Goal: Information Seeking & Learning: Check status

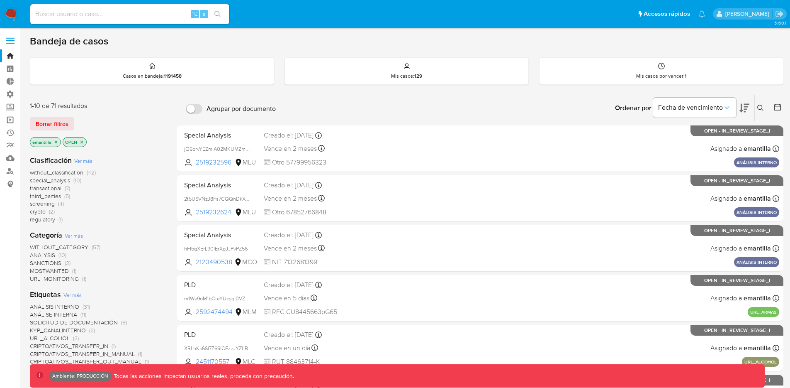
click at [11, 122] on link "Operaciones masivas" at bounding box center [49, 119] width 99 height 13
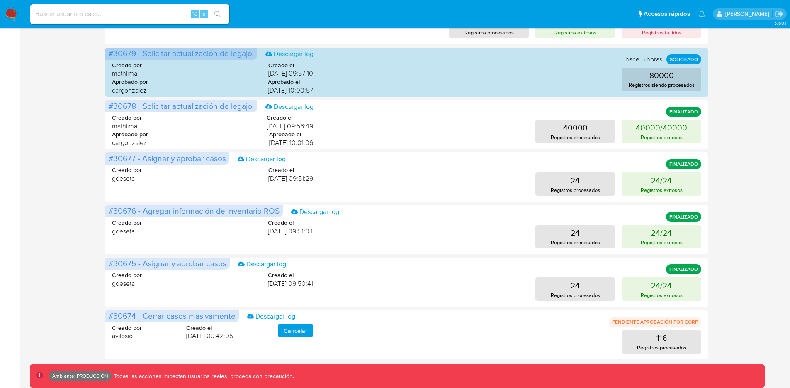
scroll to position [351, 0]
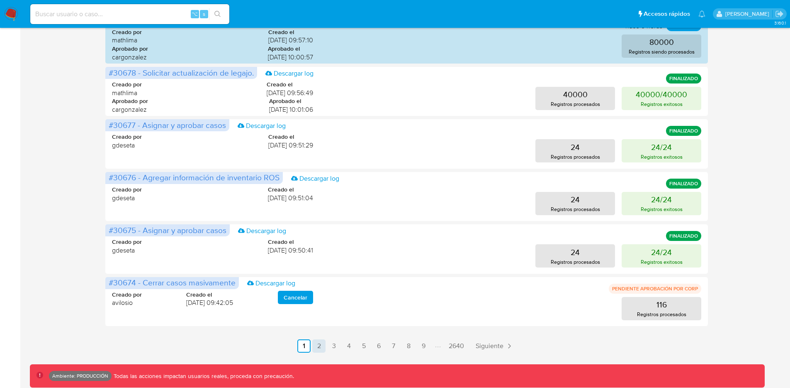
click at [322, 346] on link "2" at bounding box center [318, 345] width 13 height 13
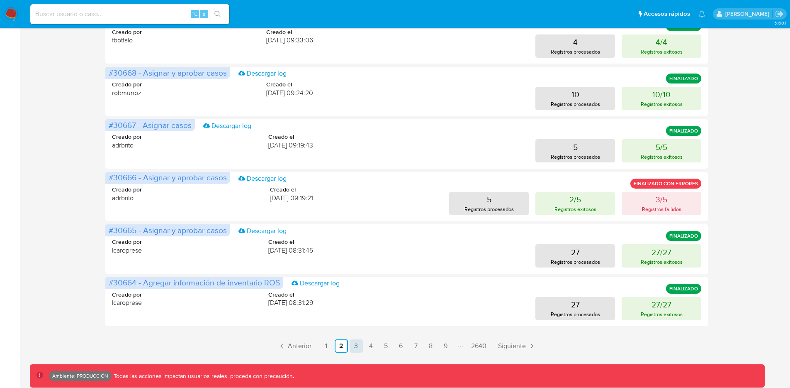
click at [355, 351] on link "3" at bounding box center [356, 345] width 13 height 13
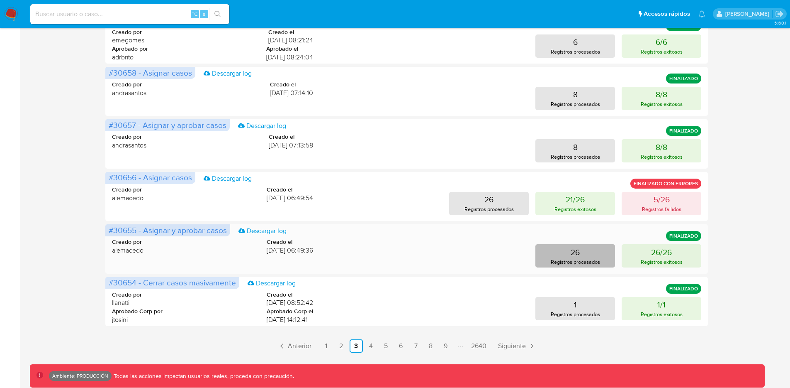
click at [583, 256] on button "26 Registros procesados" at bounding box center [576, 255] width 80 height 23
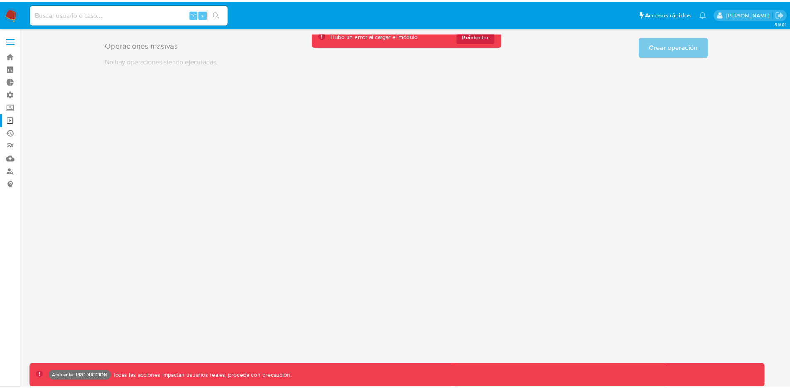
scroll to position [0, 0]
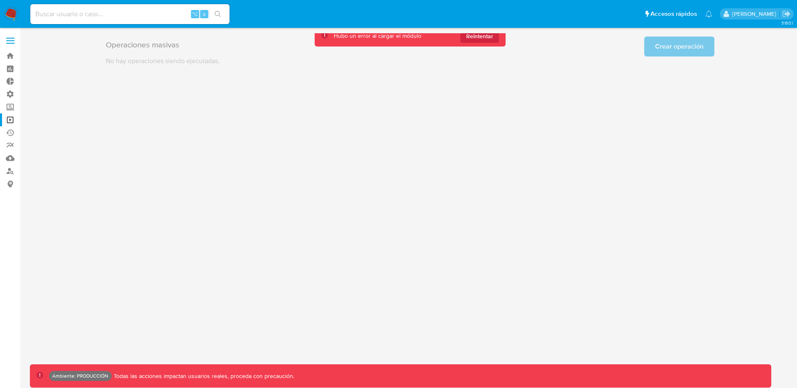
click at [276, 133] on div "3.160.1 Ambiente: PRODUCCIÓN Todas las acciones impactan usuarios reales, proce…" at bounding box center [410, 207] width 760 height 349
click at [481, 37] on span "Reintentar" at bounding box center [479, 35] width 27 height 13
click at [480, 39] on span "Reintentar" at bounding box center [479, 35] width 27 height 13
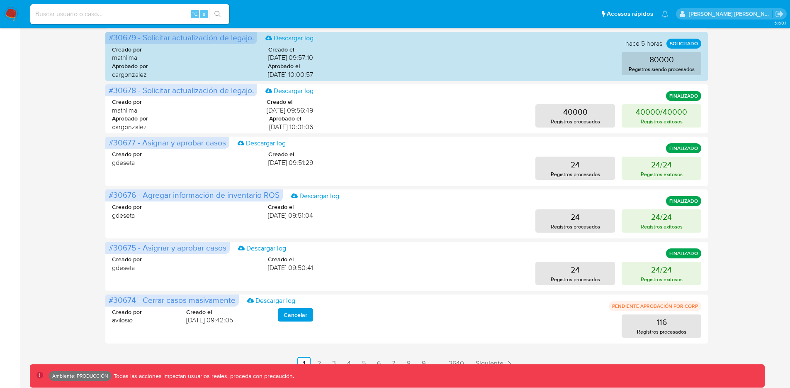
scroll to position [351, 0]
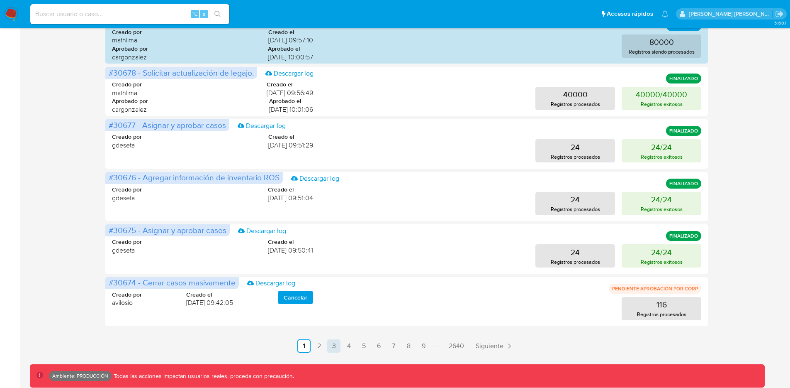
click at [333, 348] on link "3" at bounding box center [333, 345] width 13 height 13
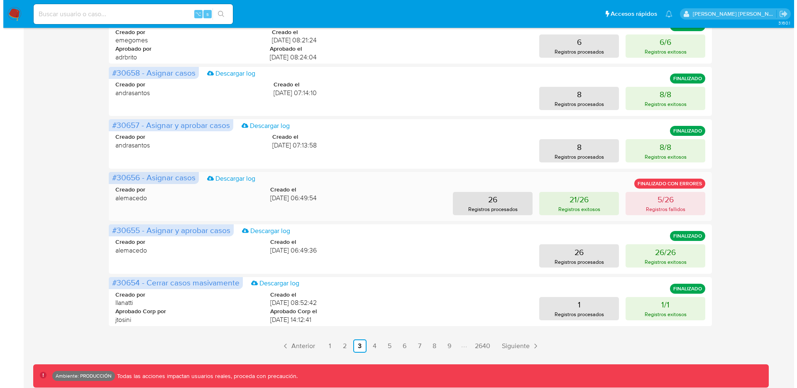
scroll to position [349, 0]
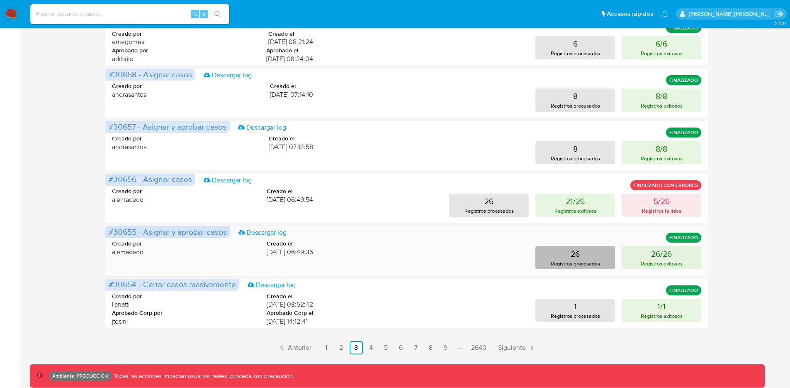
click at [576, 260] on p "Registros procesados" at bounding box center [575, 263] width 49 height 8
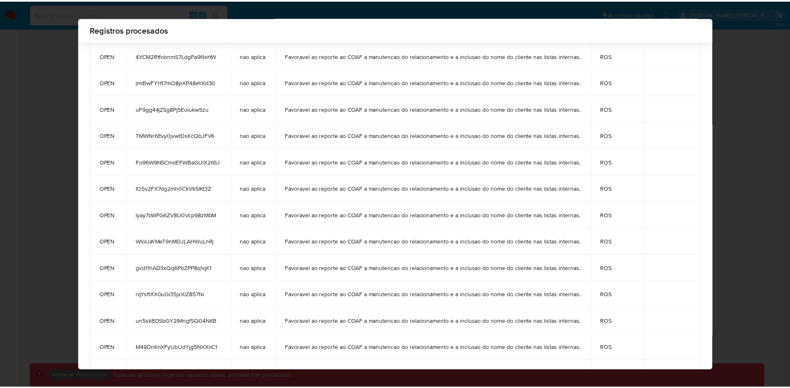
scroll to position [0, 0]
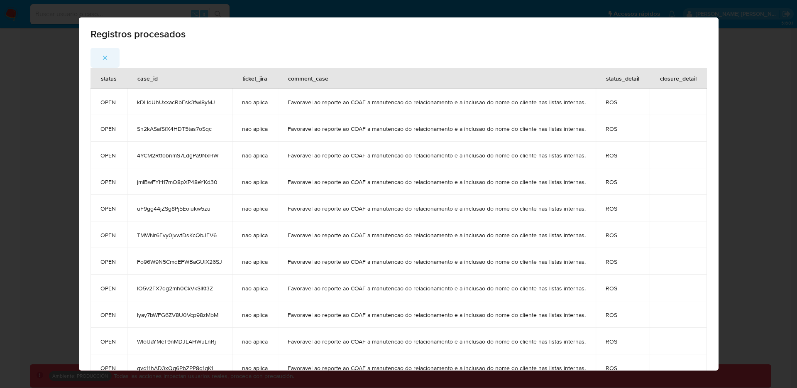
click at [102, 60] on icon "button" at bounding box center [104, 57] width 7 height 7
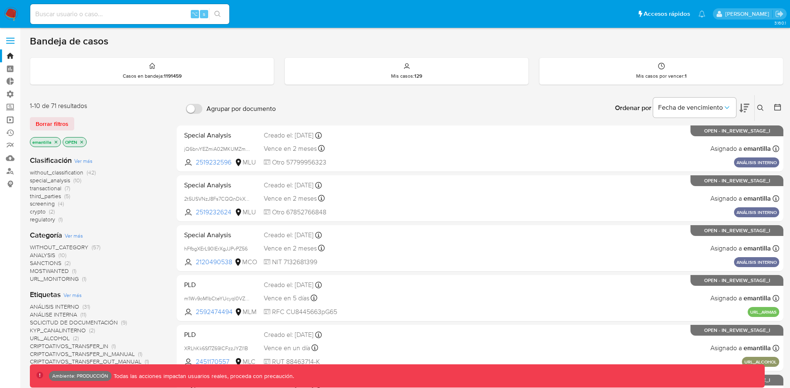
click at [11, 121] on link "Operaciones masivas" at bounding box center [49, 119] width 99 height 13
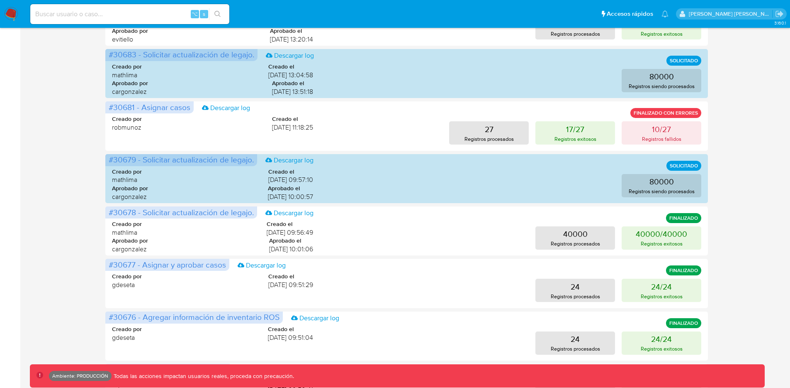
scroll to position [351, 0]
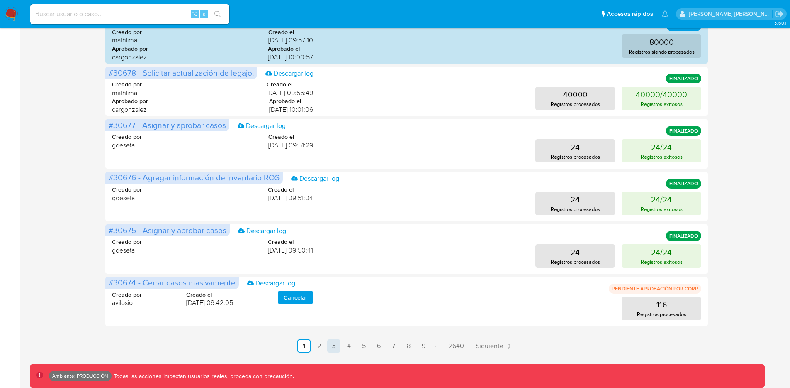
click at [332, 349] on link "3" at bounding box center [333, 345] width 13 height 13
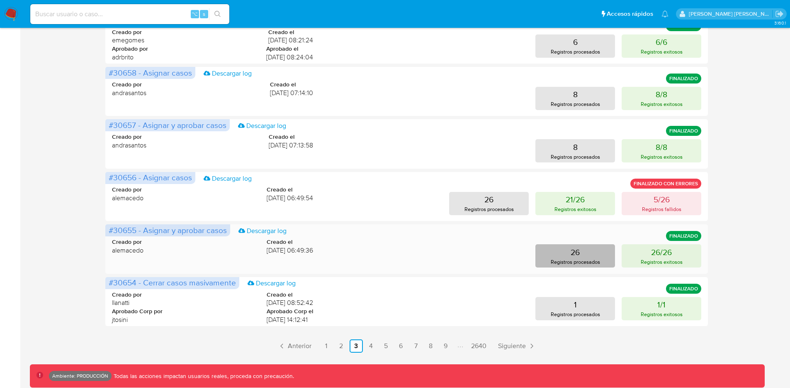
click at [577, 254] on p "26" at bounding box center [575, 252] width 9 height 12
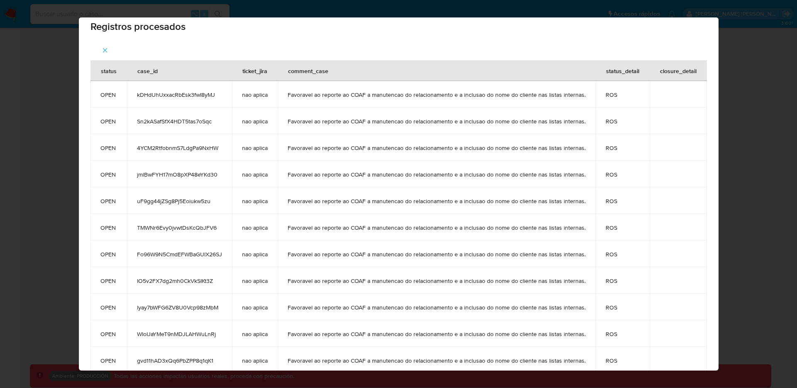
scroll to position [0, 0]
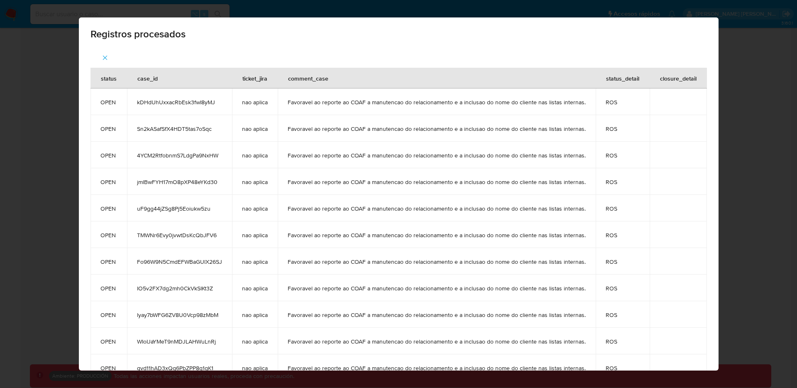
click at [103, 102] on span "OPEN" at bounding box center [108, 101] width 17 height 7
click at [605, 100] on span "ROS" at bounding box center [622, 101] width 34 height 7
click at [607, 127] on span "ROS" at bounding box center [622, 128] width 34 height 7
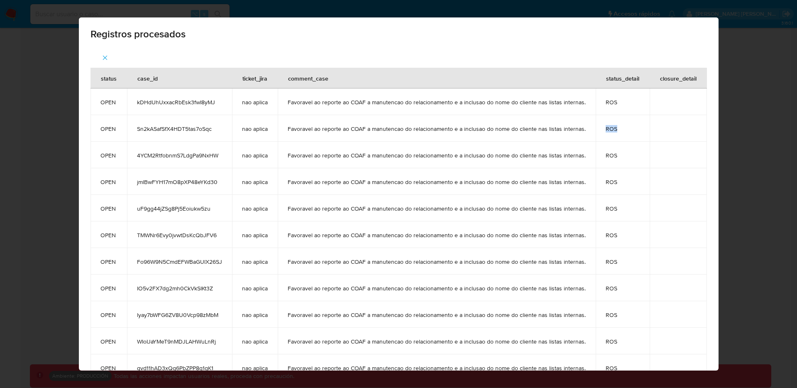
click at [607, 127] on span "ROS" at bounding box center [622, 128] width 34 height 7
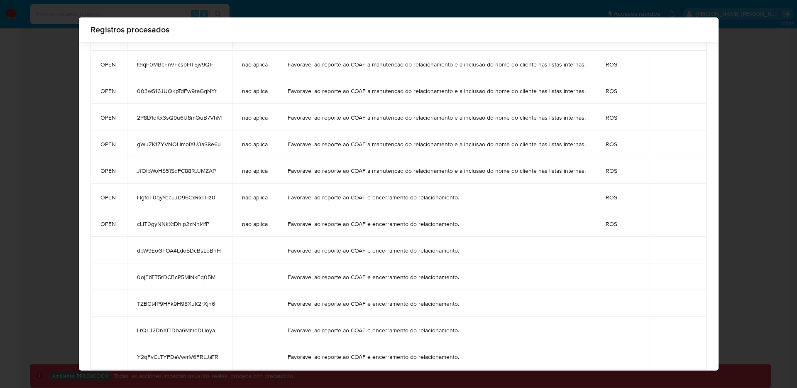
scroll to position [415, 0]
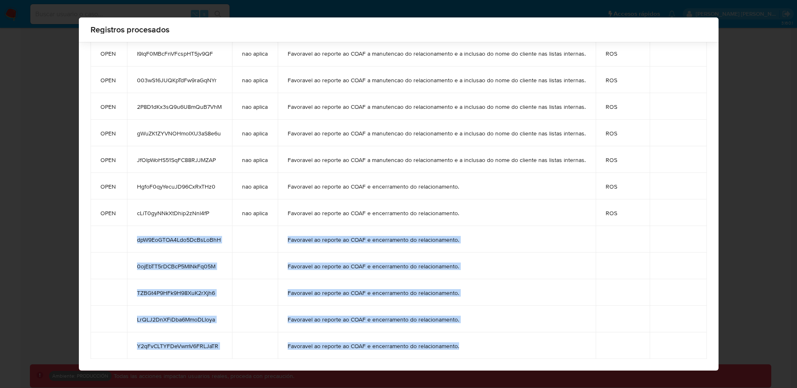
drag, startPoint x: 108, startPoint y: 234, endPoint x: 638, endPoint y: 348, distance: 541.8
click at [638, 348] on tbody "OPEN kDHdUhUxxacRbEsk3fwI8yMJ nao aplica Favoravel ao reporte ao COAF a manuten…" at bounding box center [398, 13] width 616 height 690
click at [189, 243] on span "dpW9EoGTOA4Ldo5DcBsLoBhH" at bounding box center [179, 239] width 85 height 7
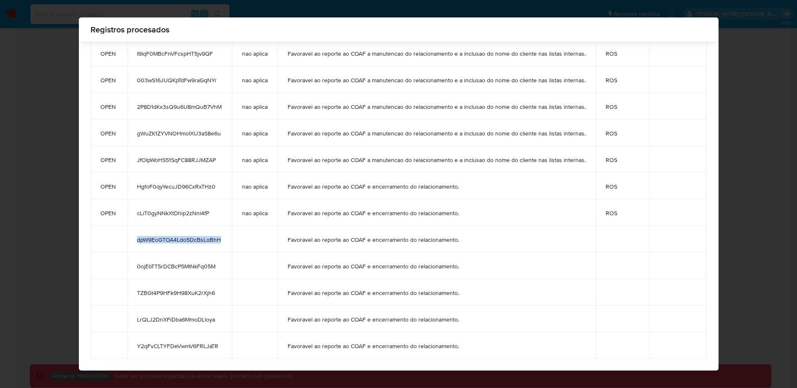
click at [189, 243] on span "dpW9EoGTOA4Ldo5DcBsLoBhH" at bounding box center [179, 239] width 85 height 7
click at [183, 270] on td "0ojEbTT5rDCBcP5MlNkFq05M" at bounding box center [179, 265] width 105 height 27
click at [179, 300] on td "TZBGt4P9HFk9H98XuK2rXjh6" at bounding box center [179, 292] width 105 height 27
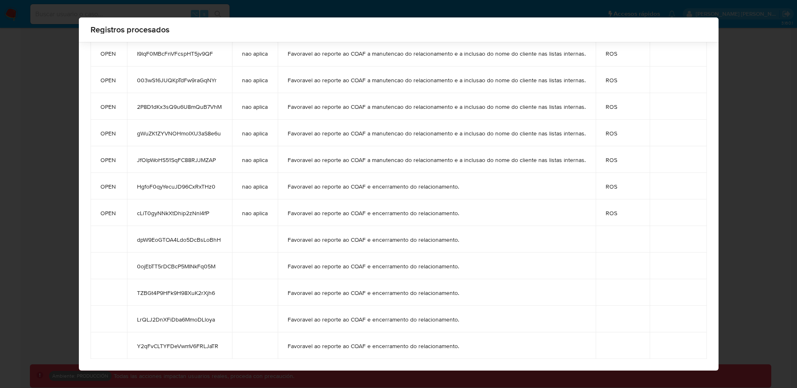
click at [179, 294] on span "TZBGt4P9HFk9H98XuK2rXjh6" at bounding box center [179, 292] width 85 height 7
click at [183, 315] on span "LrQLJ2DnXFiDba6MmoDLloya" at bounding box center [179, 318] width 85 height 7
click at [183, 316] on span "LrQLJ2DnXFiDba6MmoDLloya" at bounding box center [179, 318] width 85 height 7
click at [191, 349] on span "Y2qFvCLTYFDeVwmV6FRLJaTR" at bounding box center [179, 345] width 85 height 7
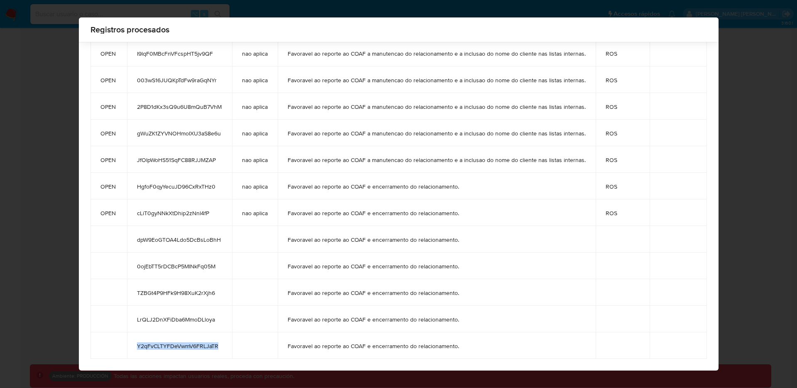
click at [191, 349] on span "Y2qFvCLTYFDeVwmV6FRLJaTR" at bounding box center [179, 345] width 85 height 7
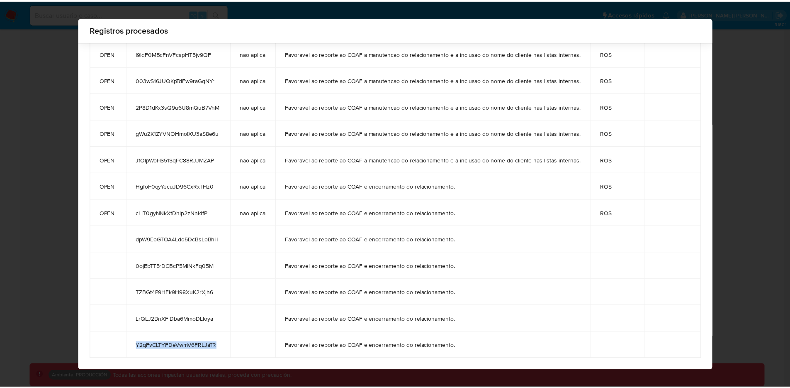
scroll to position [0, 0]
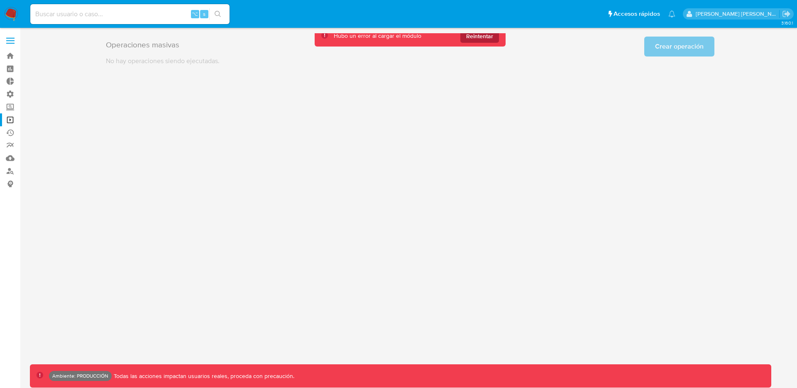
click at [471, 35] on span "Reintentar" at bounding box center [479, 35] width 27 height 13
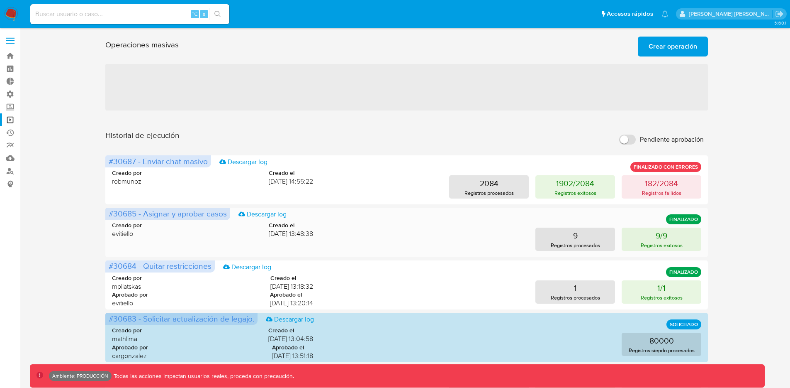
scroll to position [351, 0]
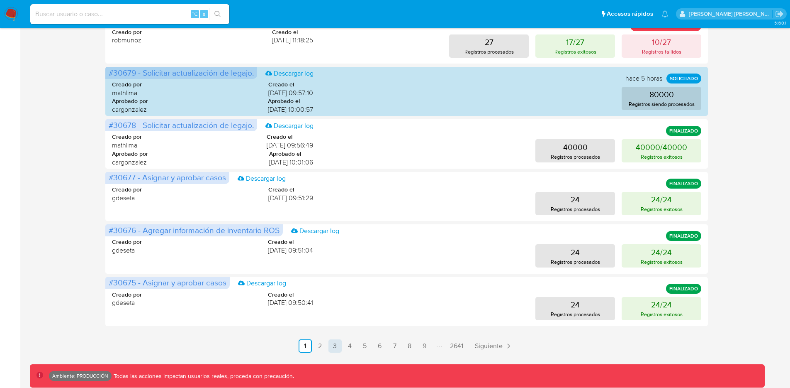
click at [333, 343] on link "3" at bounding box center [335, 345] width 13 height 13
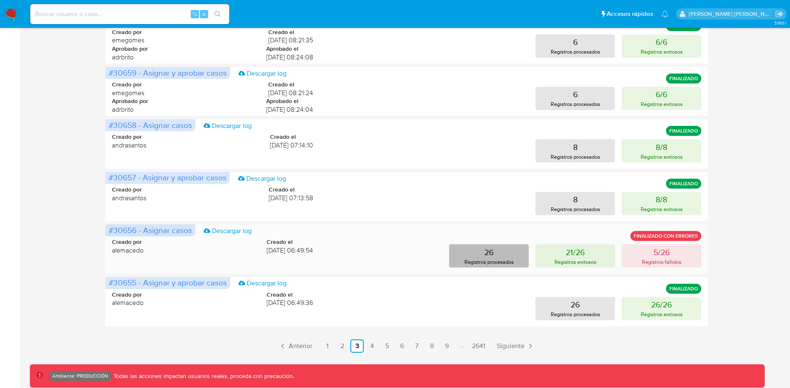
click at [478, 254] on button "26 Registros procesados" at bounding box center [489, 255] width 80 height 23
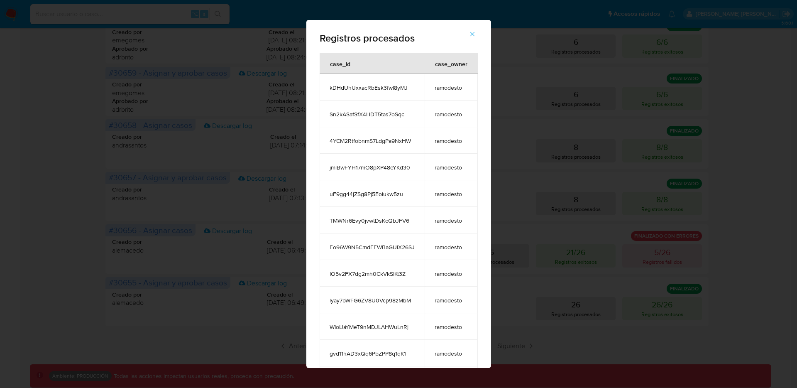
click at [475, 35] on icon "button" at bounding box center [471, 33] width 7 height 7
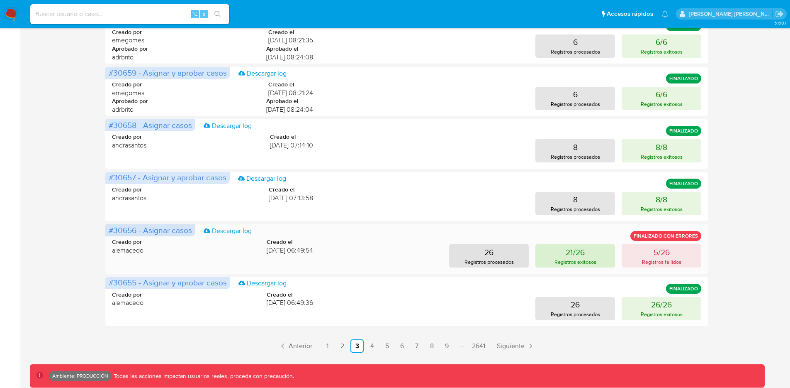
click at [584, 260] on p "Registros exitosos" at bounding box center [576, 262] width 42 height 8
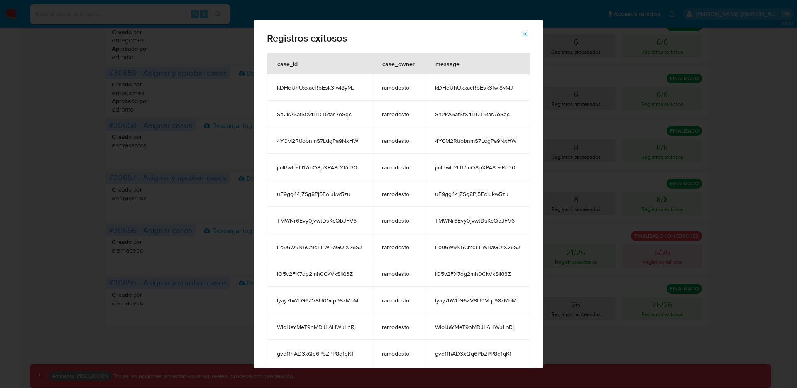
scroll to position [271, 0]
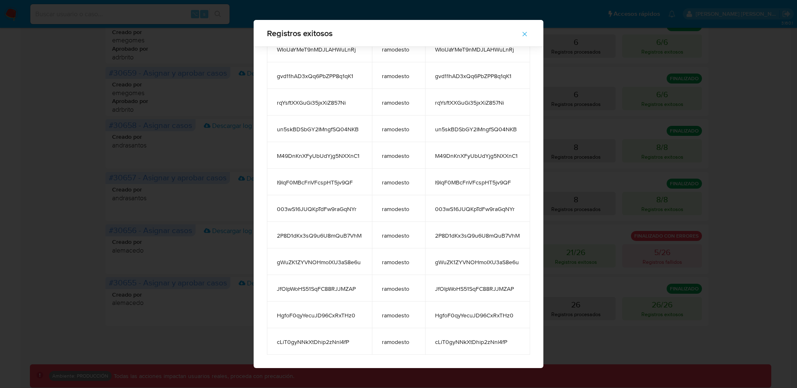
click at [528, 33] on icon "button" at bounding box center [524, 33] width 7 height 7
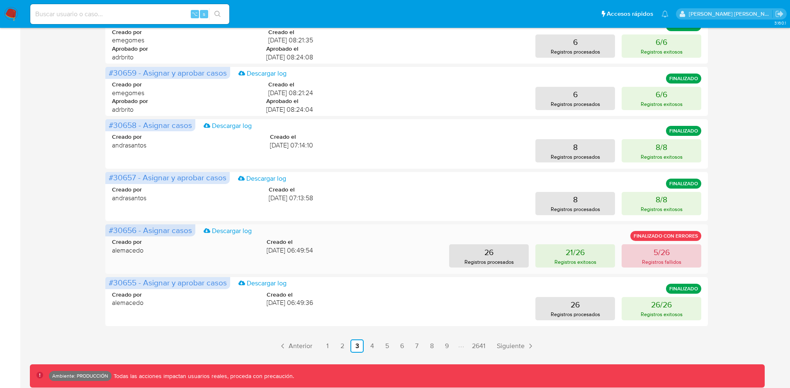
click at [657, 264] on p "Registros fallidos" at bounding box center [661, 262] width 39 height 8
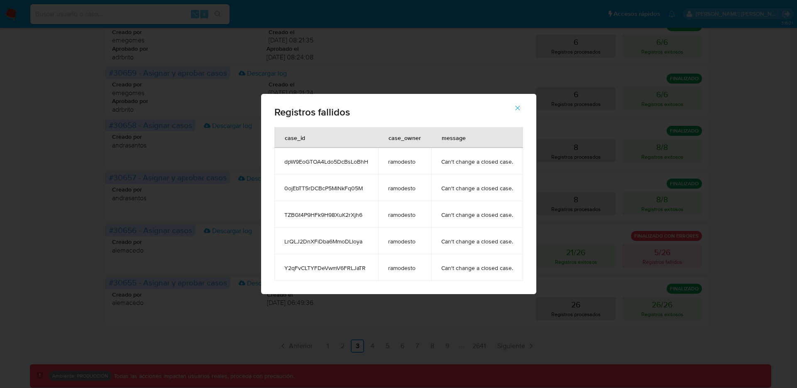
click at [518, 107] on icon "button" at bounding box center [517, 107] width 7 height 7
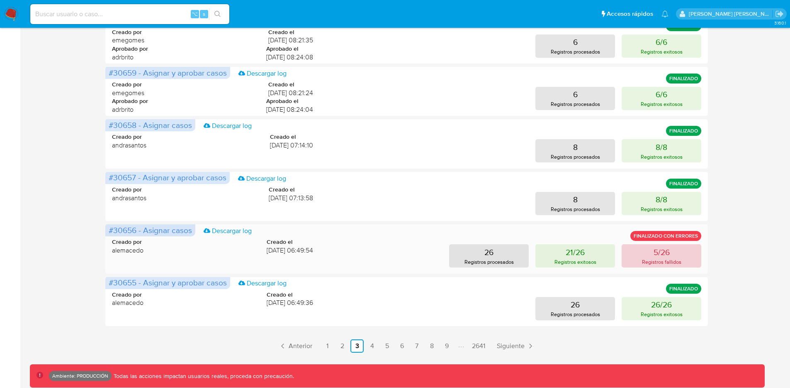
click at [656, 256] on p "5/26" at bounding box center [662, 252] width 16 height 12
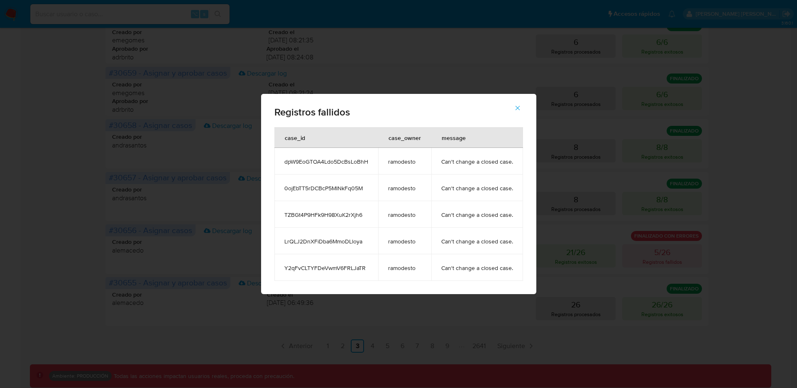
click at [514, 109] on icon "button" at bounding box center [517, 107] width 7 height 7
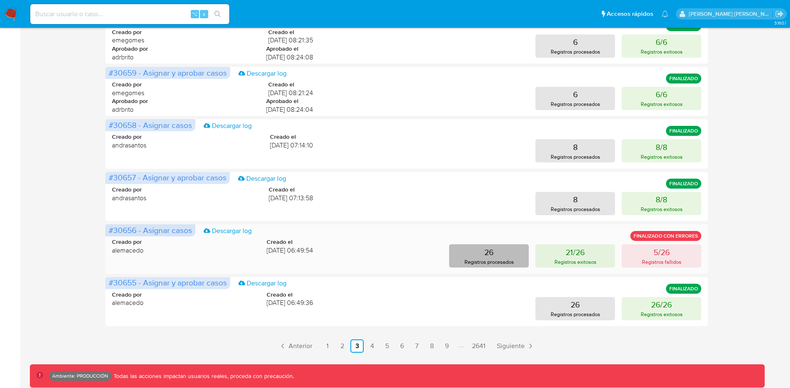
click at [512, 261] on p "Registros procesados" at bounding box center [489, 262] width 49 height 8
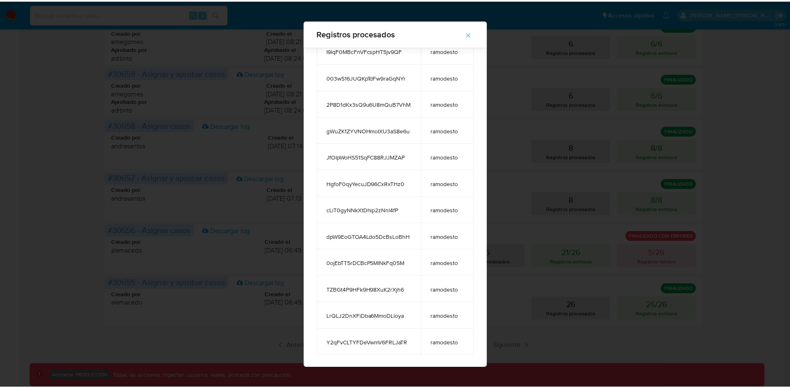
scroll to position [403, 0]
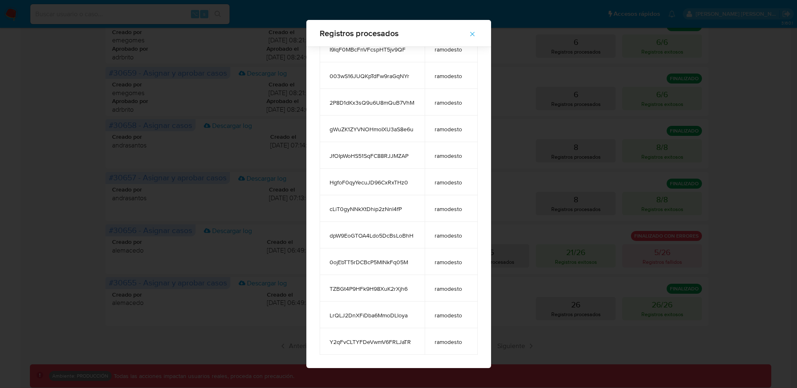
click at [479, 33] on button "button" at bounding box center [472, 34] width 29 height 20
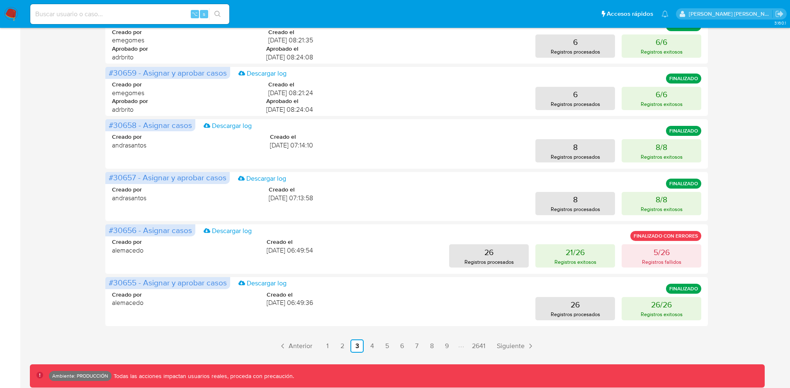
scroll to position [0, 0]
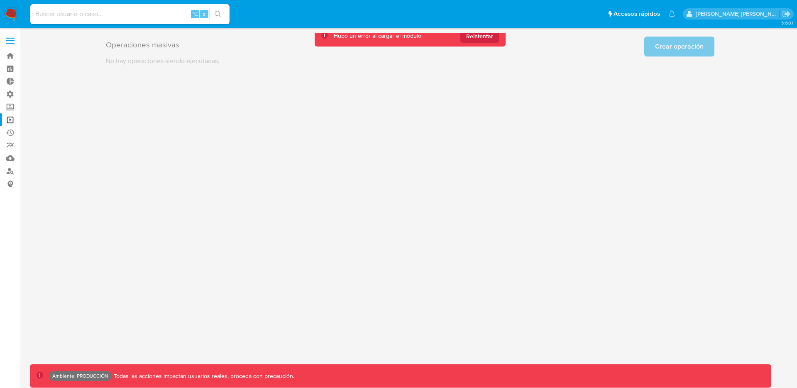
click at [125, 15] on input at bounding box center [129, 14] width 199 height 11
paste input "dpW9EoGTOA4Ldo5DcBsLoBhH"
type input "dpW9EoGTOA4Ldo5DcBsLoBhH"
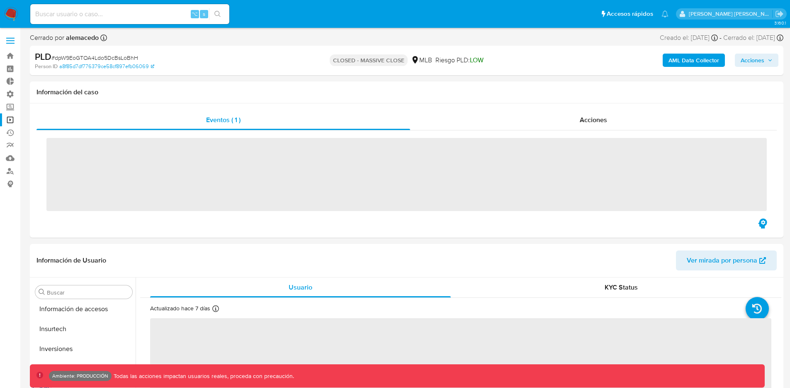
scroll to position [430, 0]
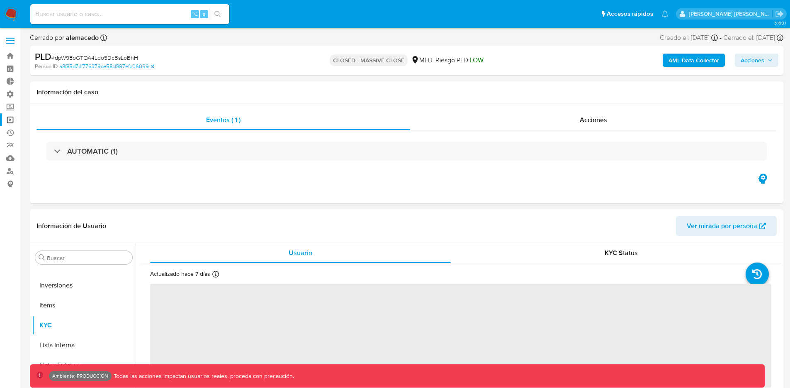
select select "10"
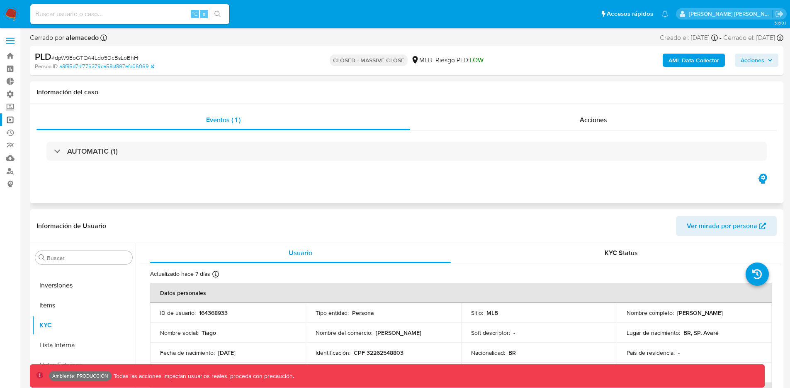
click at [149, 162] on div "AUTOMATIC (1)" at bounding box center [407, 150] width 741 height 41
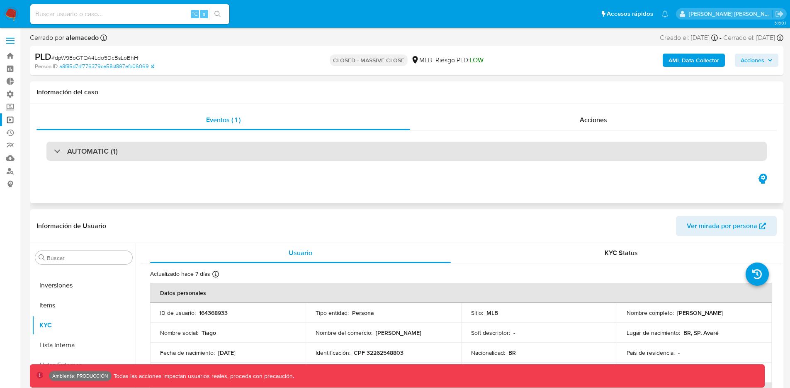
click at [158, 154] on div "AUTOMATIC (1)" at bounding box center [406, 150] width 721 height 19
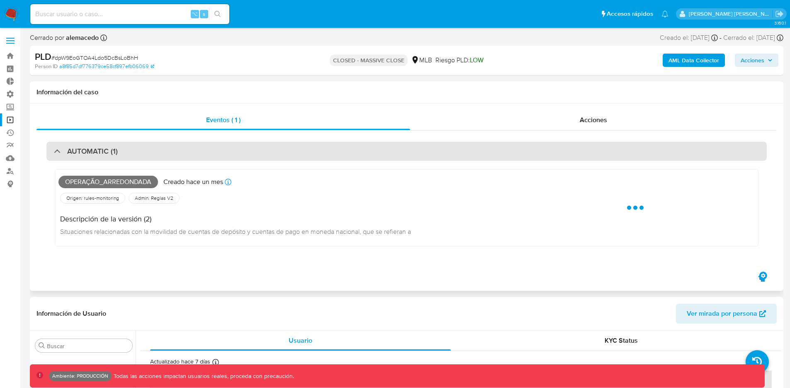
click at [158, 154] on div "AUTOMATIC (1)" at bounding box center [406, 150] width 721 height 19
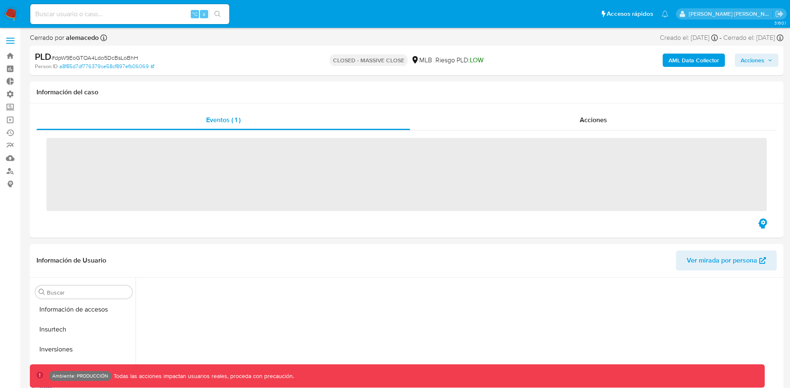
scroll to position [430, 0]
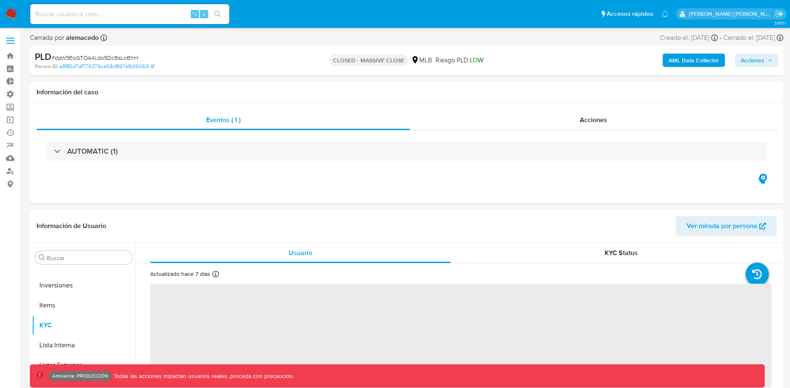
select select "10"
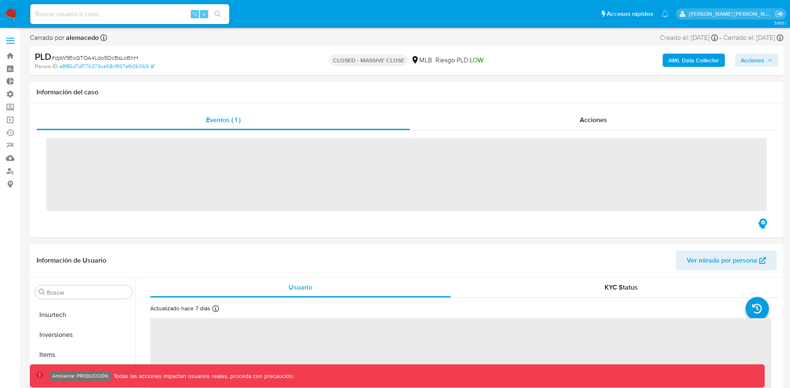
scroll to position [430, 0]
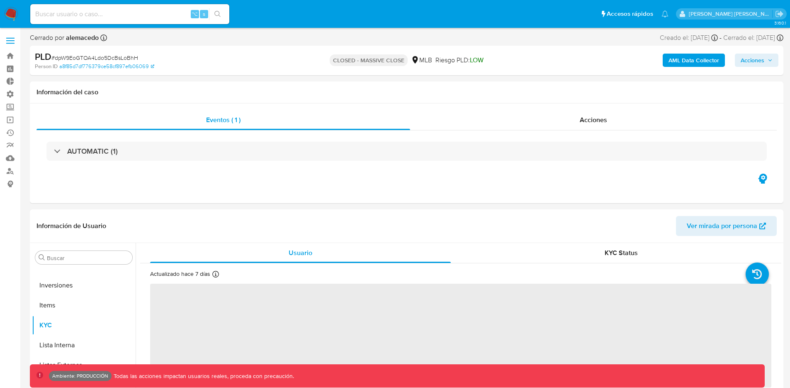
select select "10"
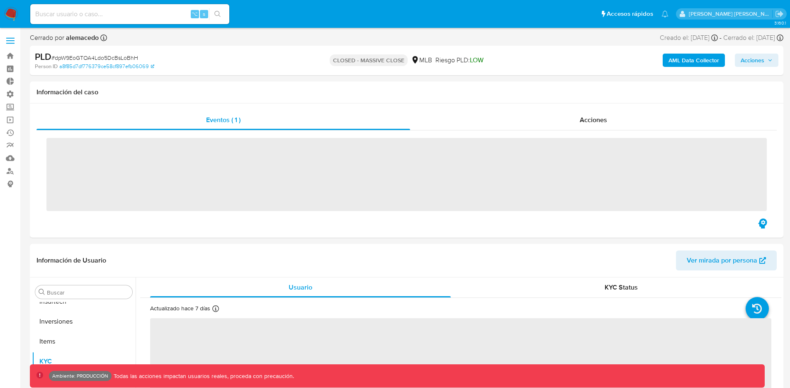
scroll to position [430, 0]
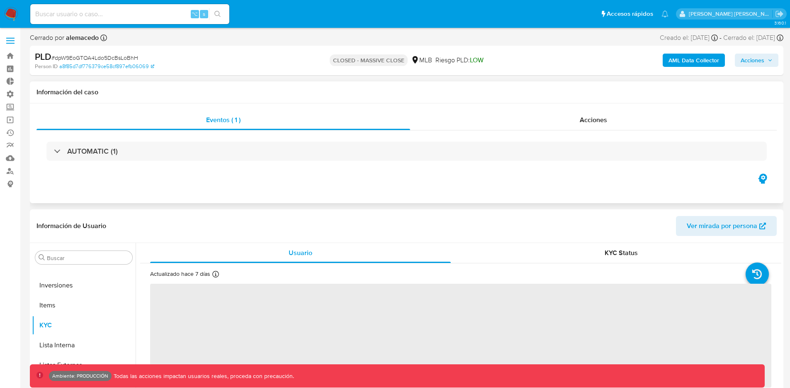
select select "10"
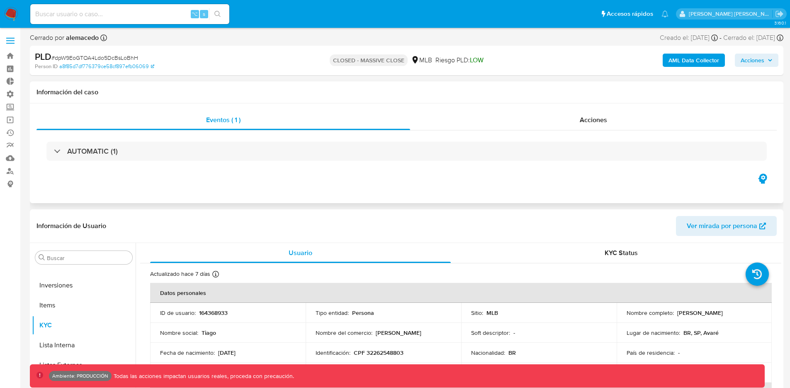
click at [496, 91] on h1 "Información del caso" at bounding box center [407, 92] width 741 height 8
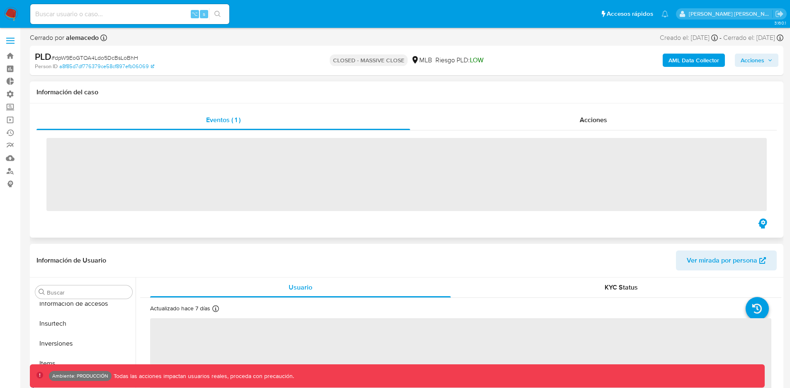
scroll to position [430, 0]
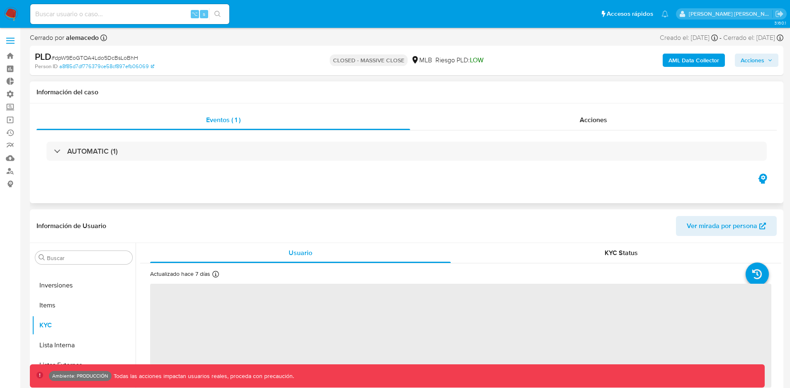
select select "10"
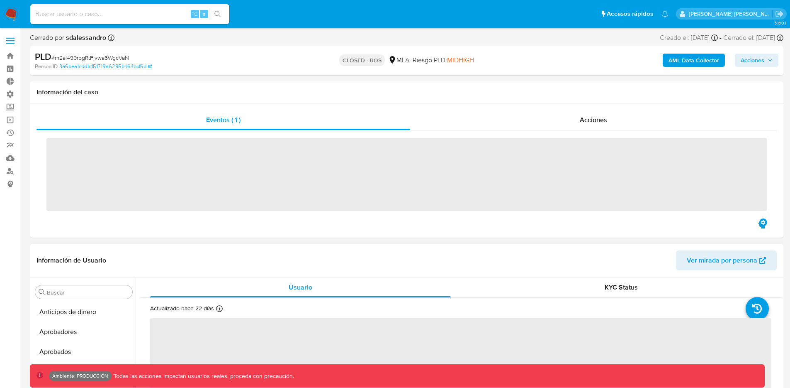
scroll to position [430, 0]
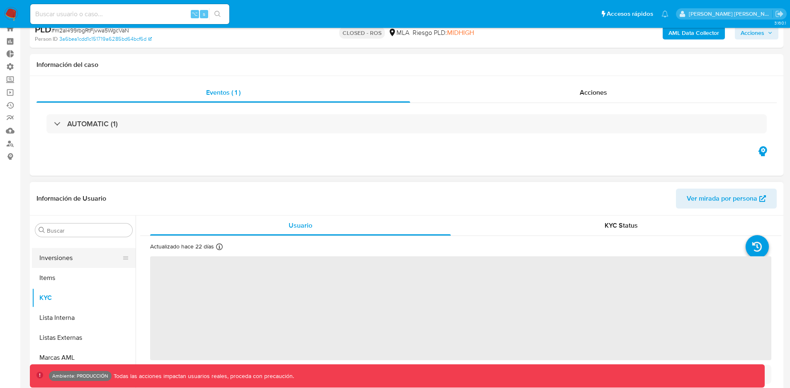
select select "10"
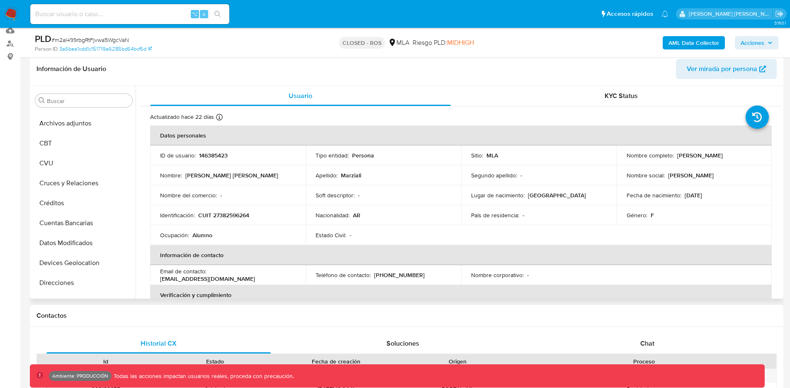
scroll to position [0, 0]
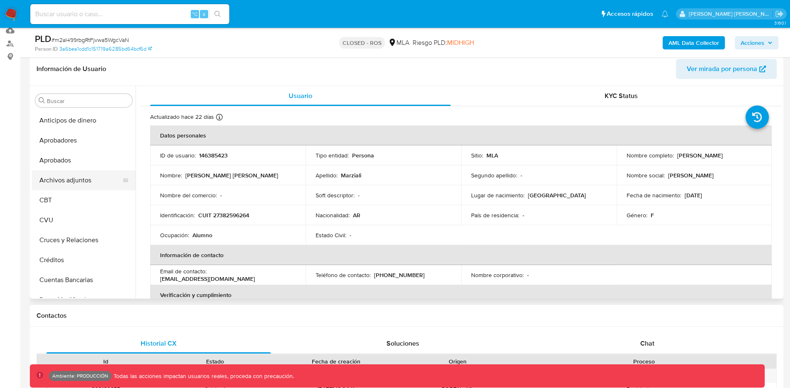
click at [81, 179] on button "Archivos adjuntos" at bounding box center [80, 180] width 97 height 20
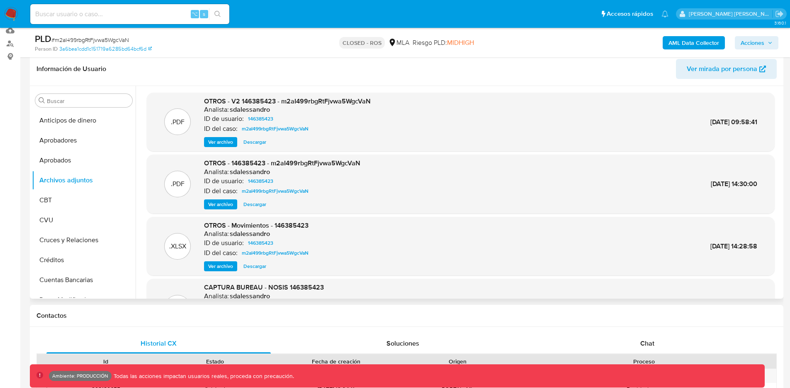
click at [219, 142] on span "Ver archivo" at bounding box center [220, 142] width 25 height 8
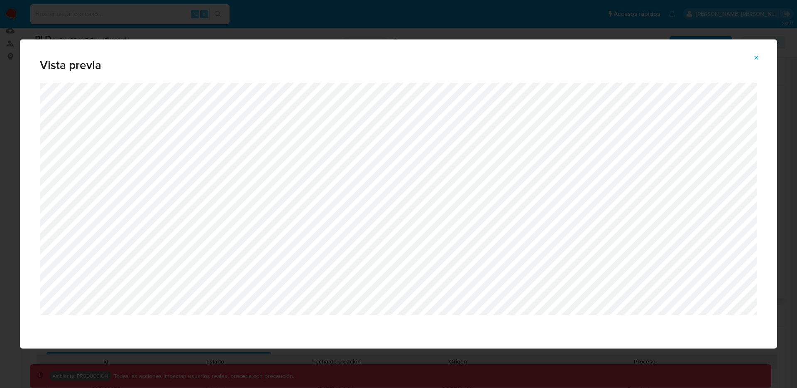
click at [759, 57] on button "Attachment preview" at bounding box center [756, 57] width 18 height 13
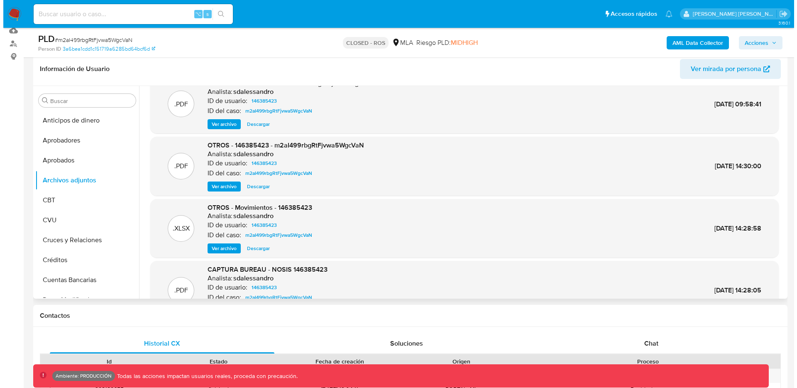
scroll to position [46, 0]
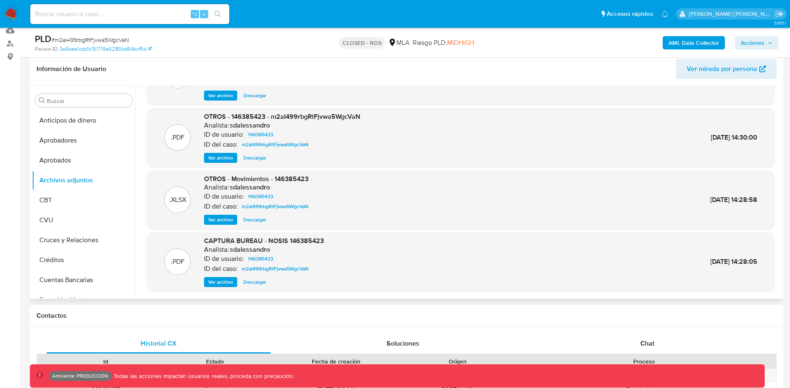
click at [222, 222] on span "Ver archivo" at bounding box center [220, 219] width 25 height 8
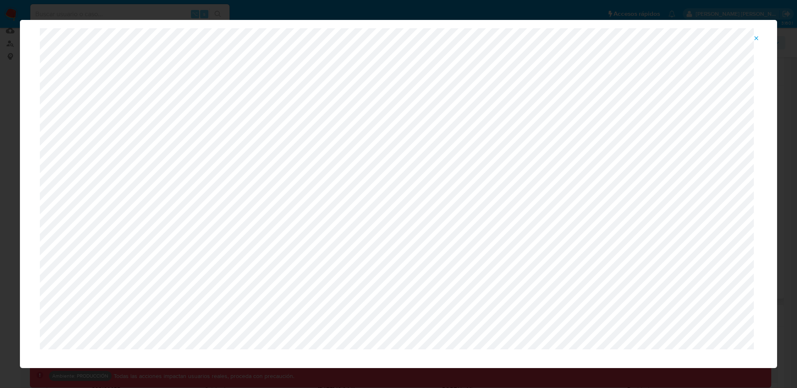
scroll to position [36, 0]
click at [757, 39] on icon "Attachment preview" at bounding box center [756, 38] width 4 height 4
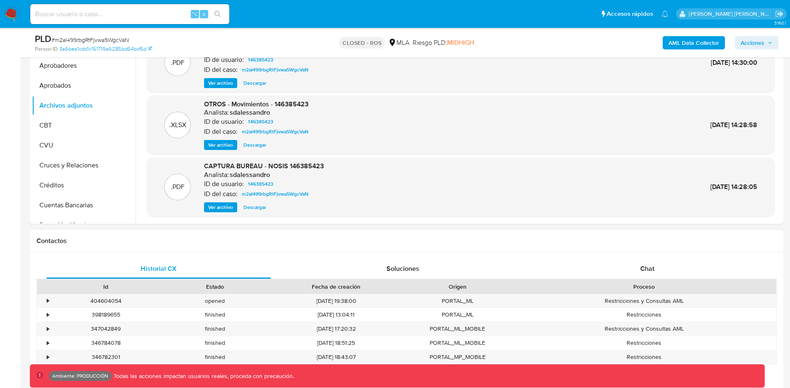
scroll to position [46, 0]
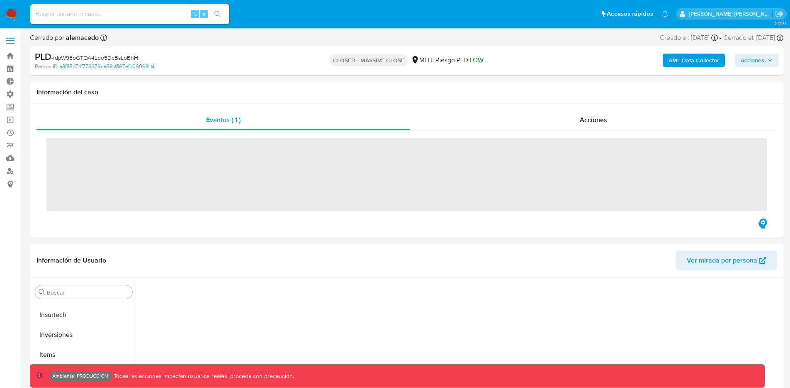
scroll to position [430, 0]
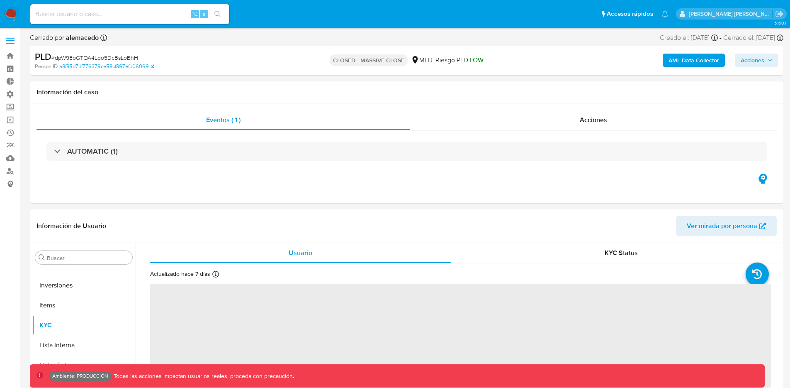
select select "10"
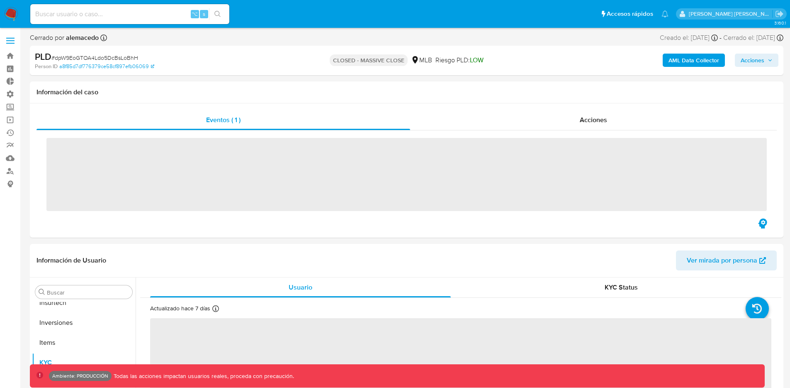
scroll to position [430, 0]
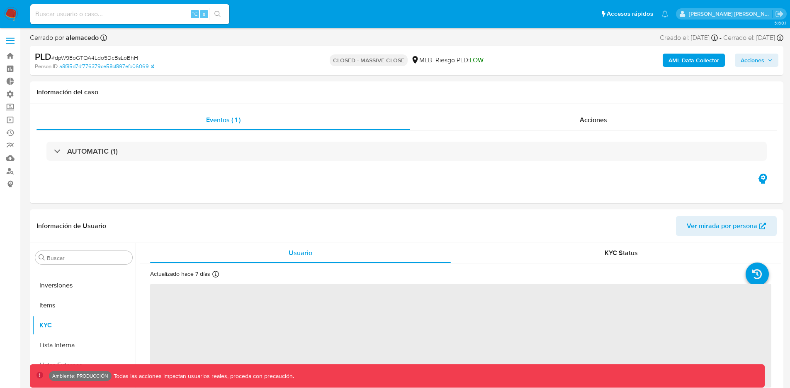
select select "10"
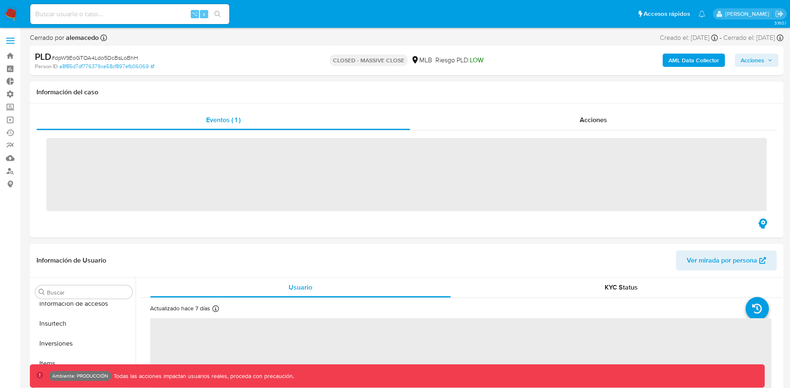
scroll to position [430, 0]
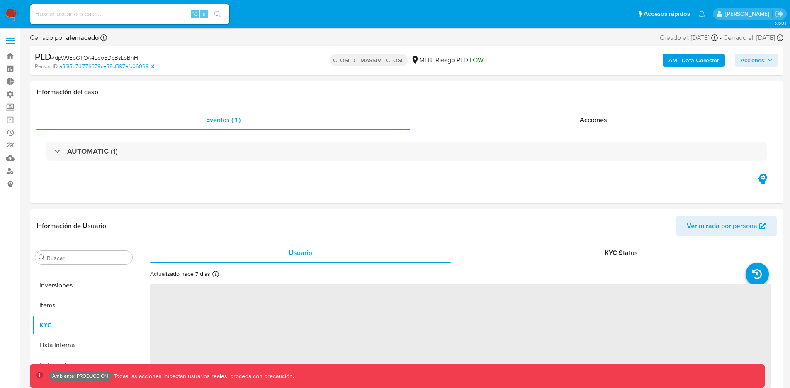
select select "10"
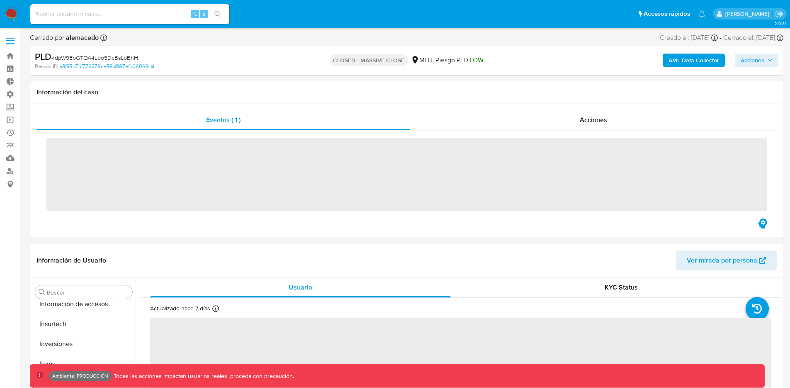
scroll to position [430, 0]
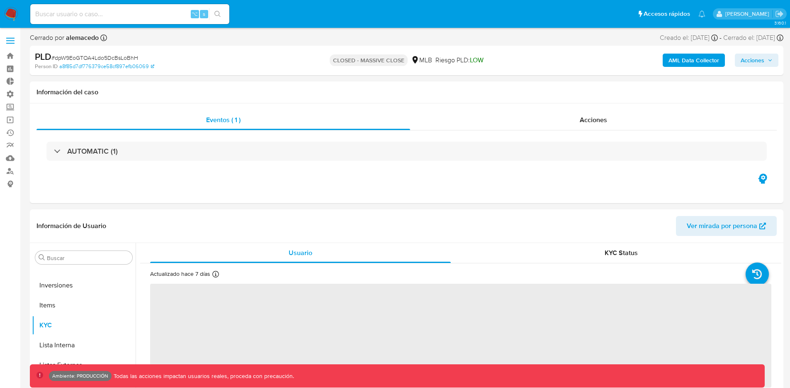
select select "10"
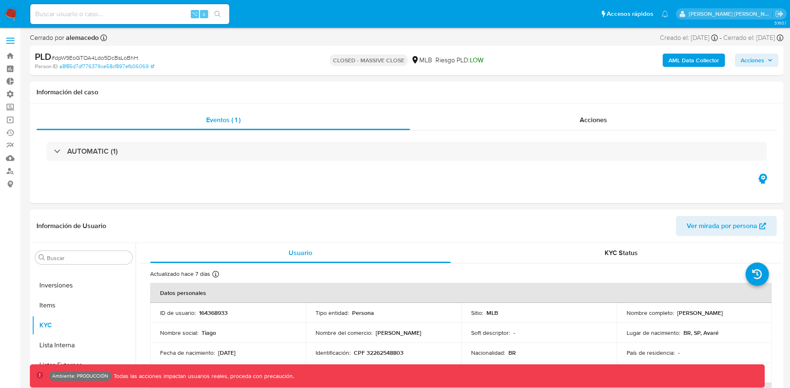
scroll to position [430, 0]
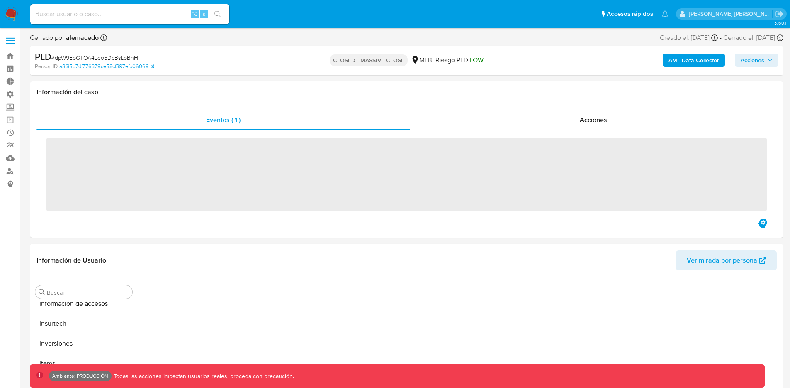
scroll to position [430, 0]
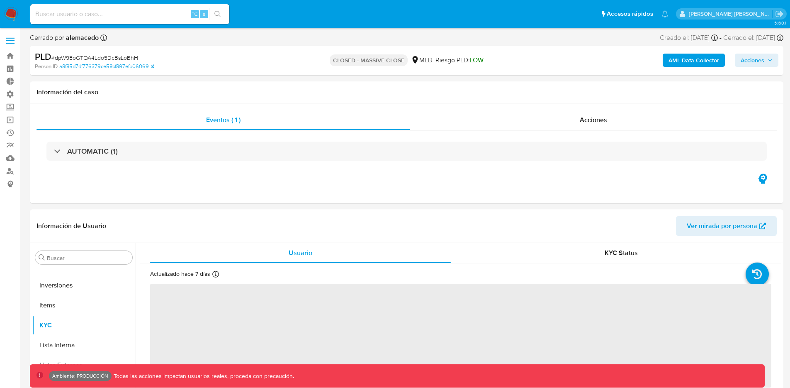
select select "10"
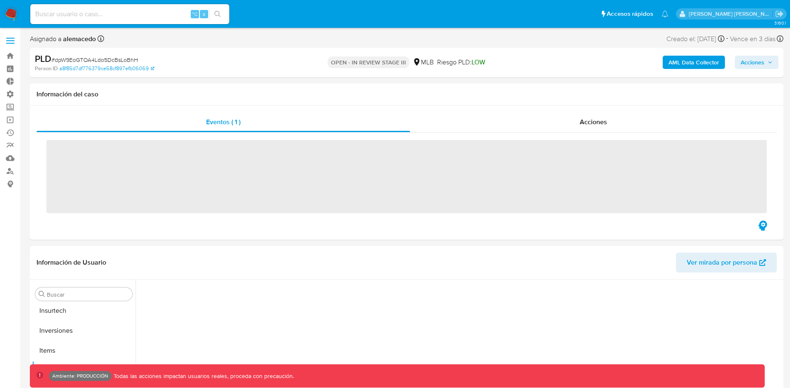
scroll to position [430, 0]
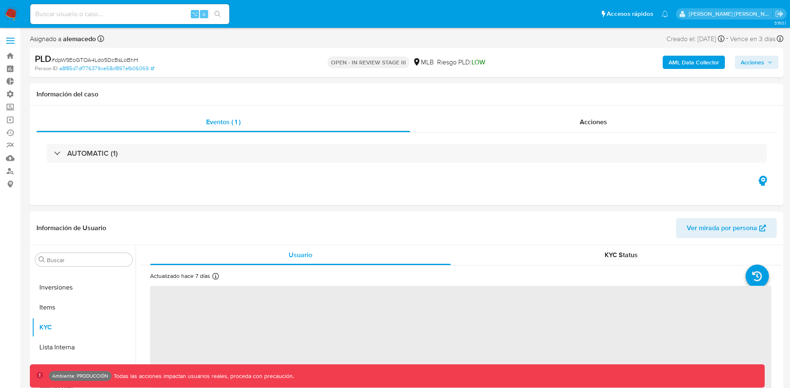
select select "10"
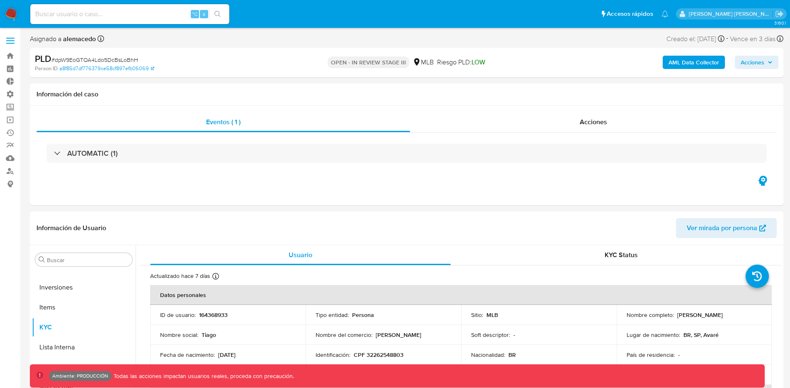
click at [78, 16] on input at bounding box center [129, 14] width 199 height 11
paste input "0ojEbTT5rDCBcP5MlNkFq05M"
type input "0ojEbTT5rDCBcP5MlNkFq05M"
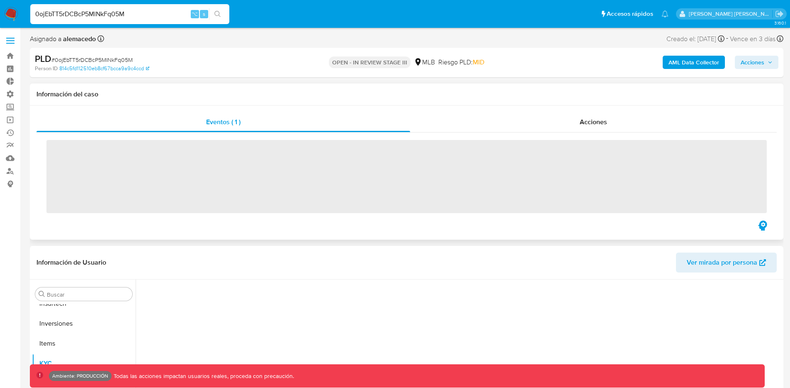
scroll to position [430, 0]
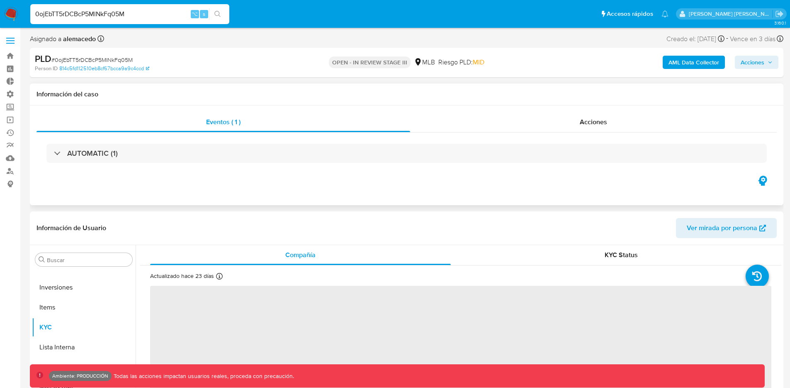
select select "10"
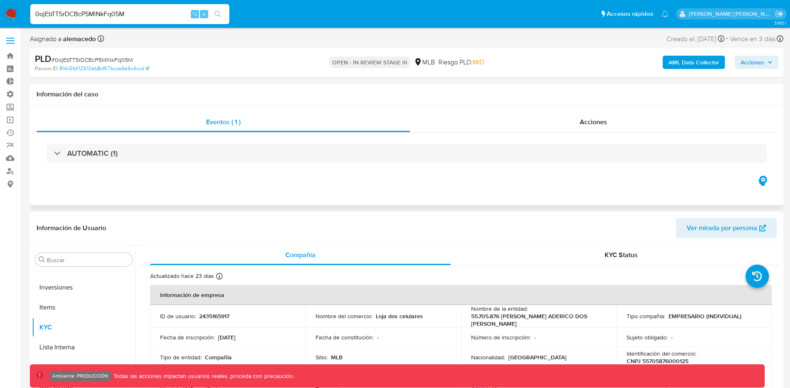
click at [77, 14] on input "0ojEbTT5rDCBcP5MlNkFq05M" at bounding box center [129, 14] width 199 height 11
paste input "TZBGt4P9HFk9H98XuK2rXjh6"
type input "TZBGt4P9HFk9H98XuK2rXjh6"
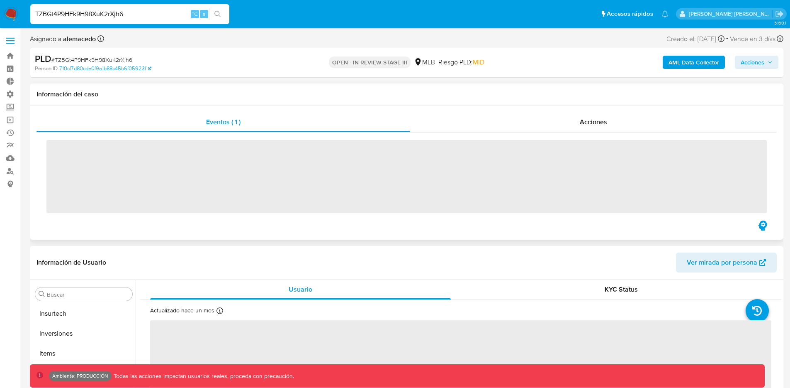
scroll to position [430, 0]
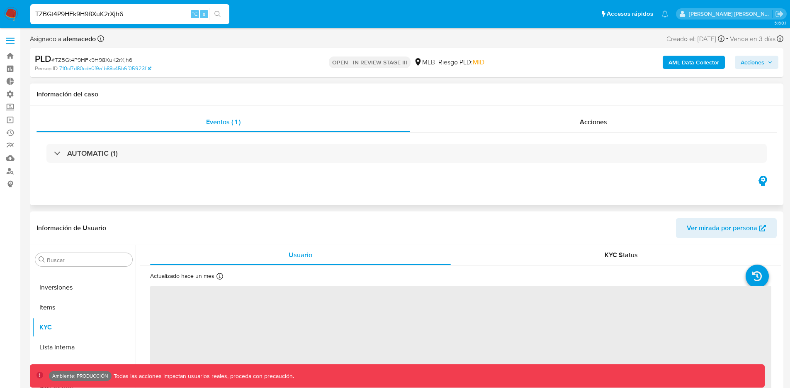
select select "10"
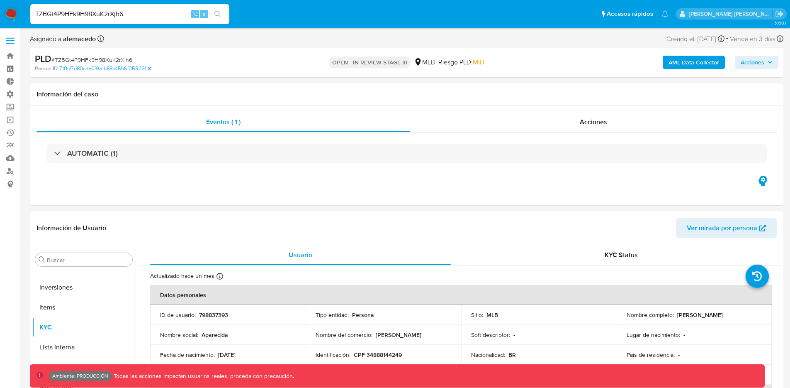
click at [94, 14] on input "TZBGt4P9HFk9H98XuK2rXjh6" at bounding box center [129, 14] width 199 height 11
paste input "LrQLJ2DnXFiDba6MmoDLloya"
type input "LrQLJ2DnXFiDba6MmoDLloya"
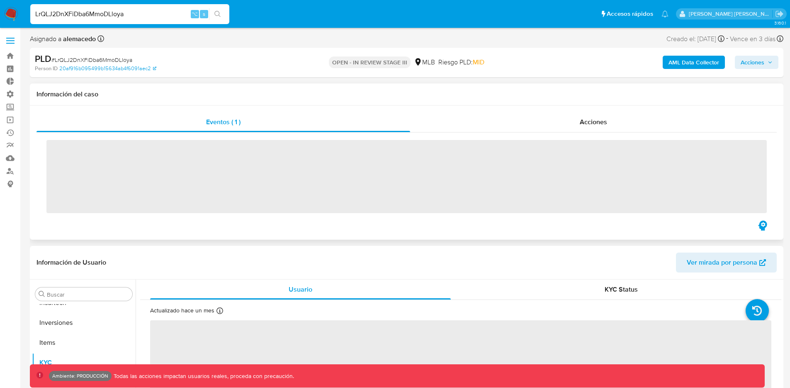
scroll to position [430, 0]
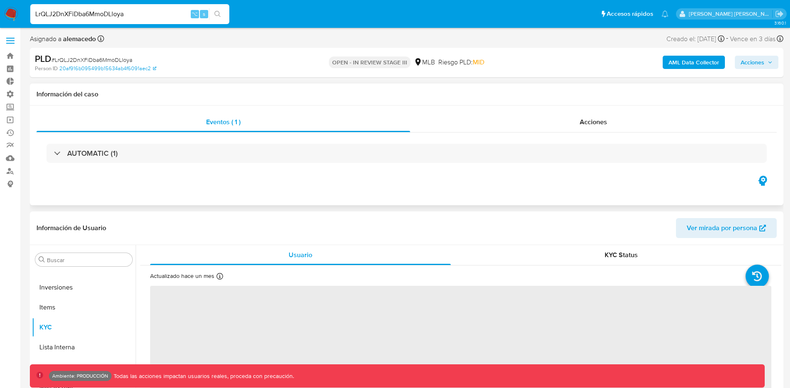
select select "10"
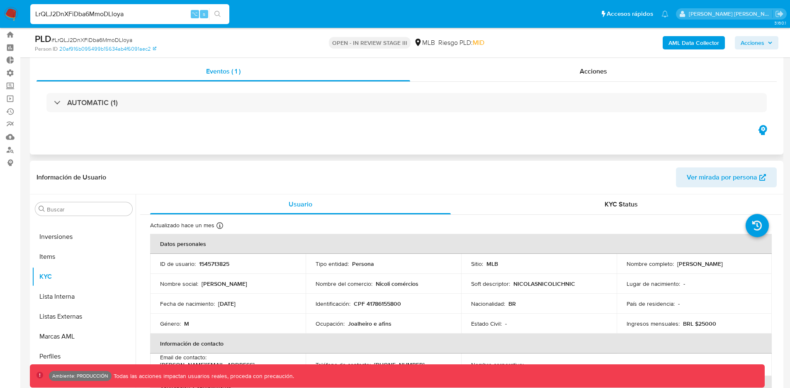
scroll to position [20, 0]
click at [79, 16] on input "LrQLJ2DnXFiDba6MmoDLloya" at bounding box center [129, 14] width 199 height 11
paste input "Y2qFvCLTYFDeVwmV6FRLJaTR"
type input "Y2qFvCLTYFDeVwmV6FRLJaTR"
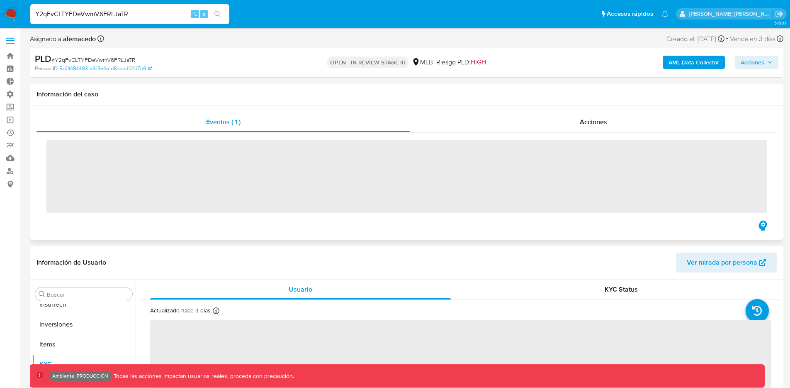
scroll to position [430, 0]
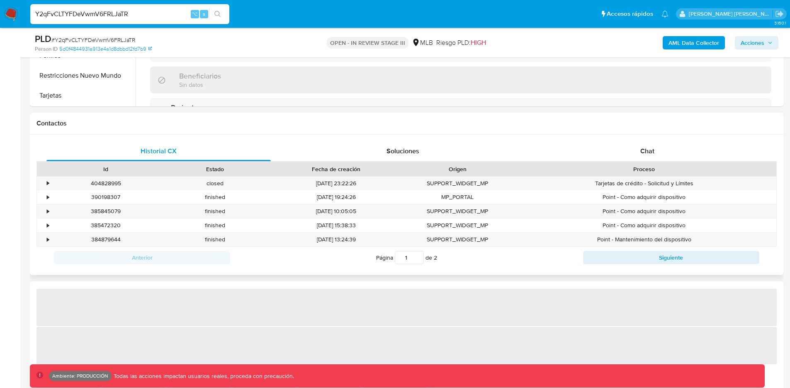
select select "10"
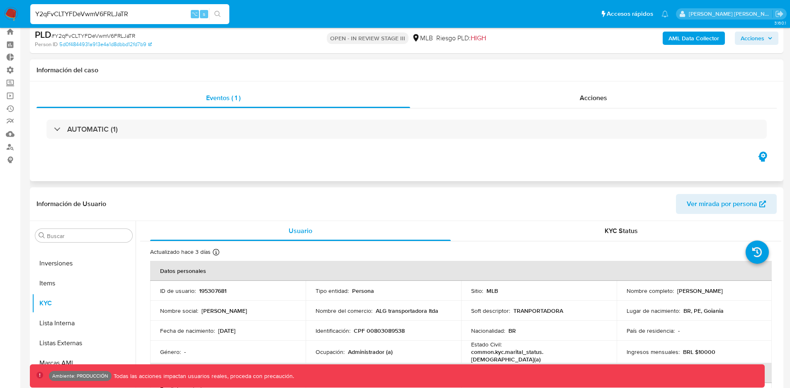
scroll to position [0, 0]
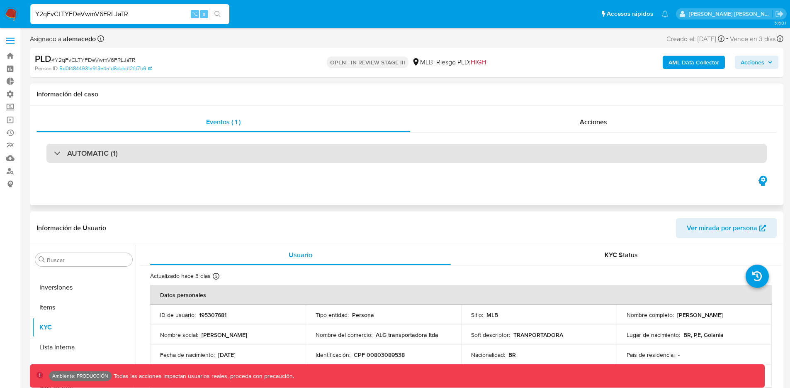
click at [179, 154] on div "AUTOMATIC (1)" at bounding box center [406, 153] width 721 height 19
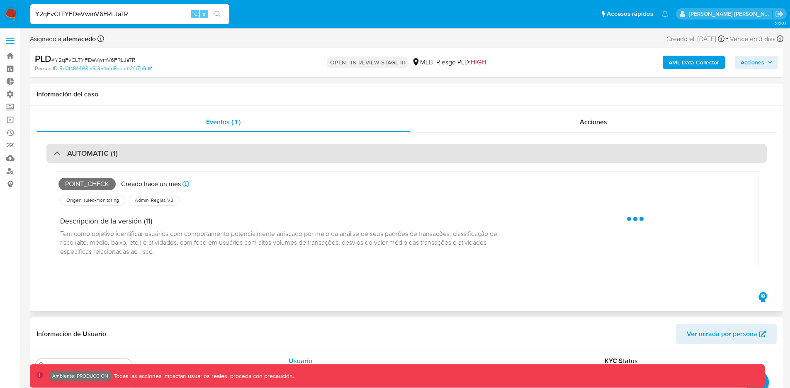
click at [179, 154] on div "AUTOMATIC (1)" at bounding box center [406, 153] width 721 height 19
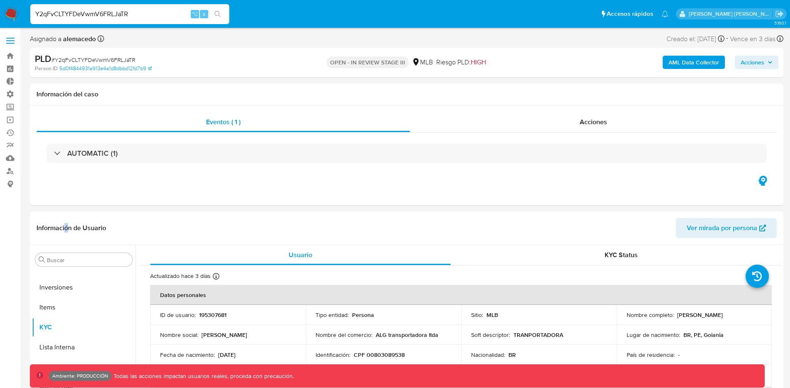
click at [65, 229] on h1 "Información de Usuario" at bounding box center [72, 228] width 70 height 8
copy h1 "ó"
